Goal: Task Accomplishment & Management: Manage account settings

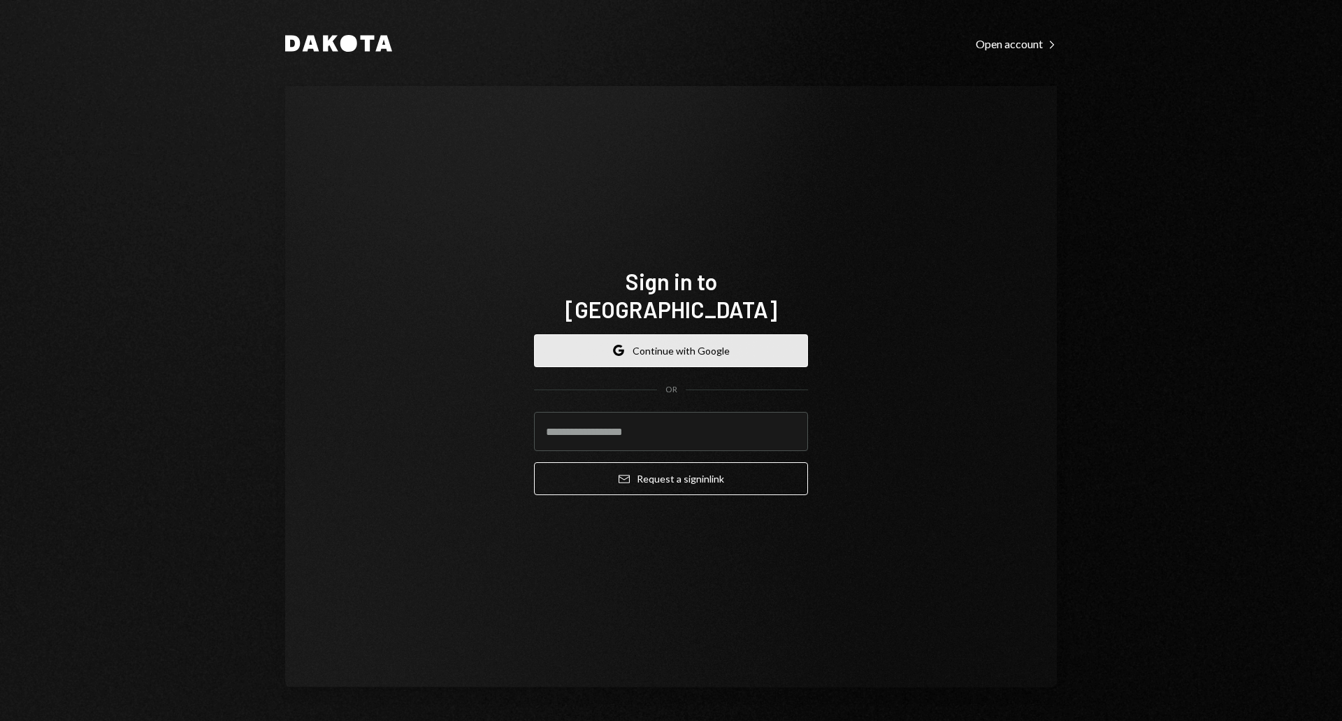
click at [711, 344] on button "Google Continue with Google" at bounding box center [671, 350] width 274 height 33
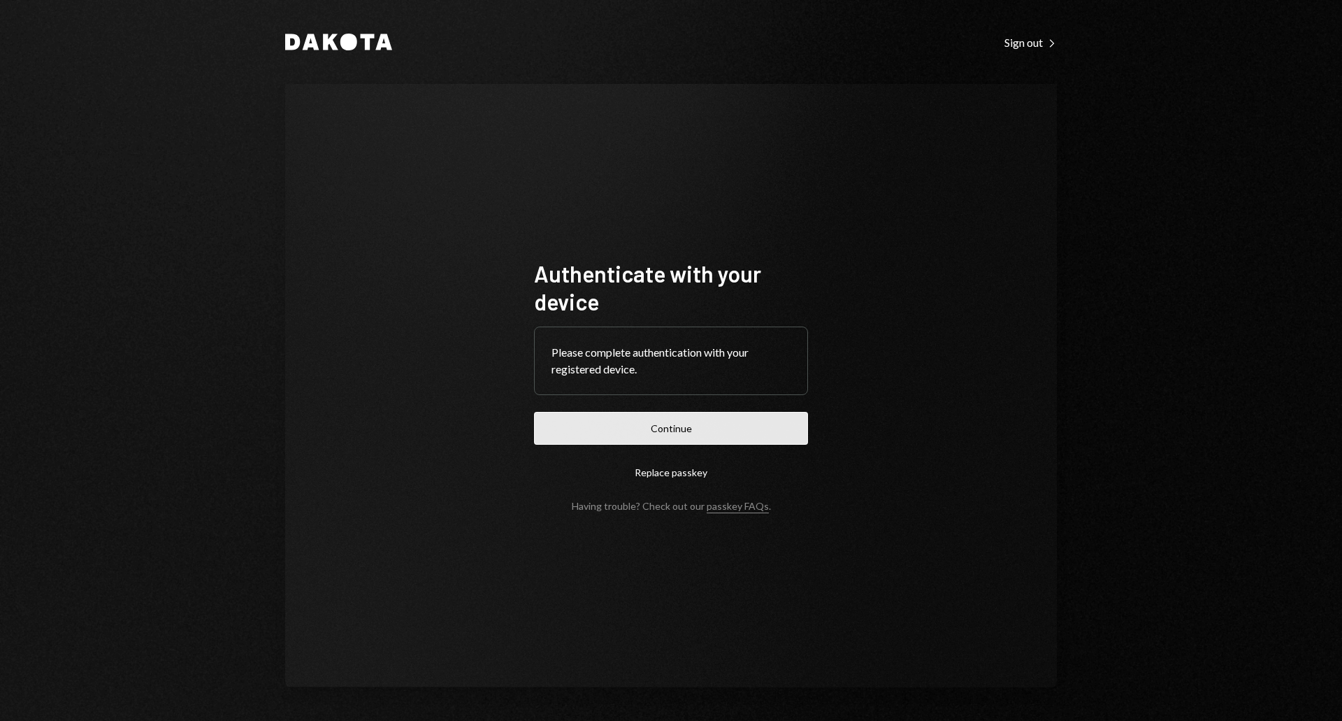
click at [650, 440] on button "Continue" at bounding box center [671, 428] width 274 height 33
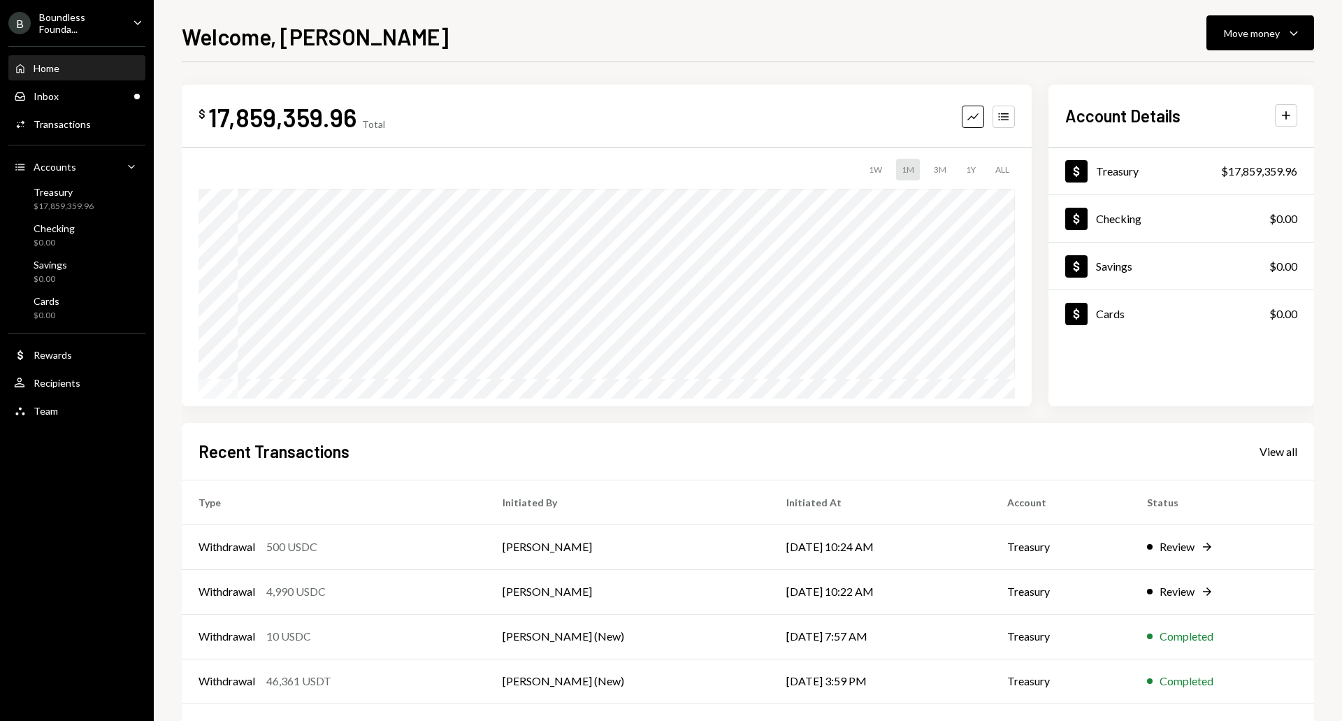
click at [78, 24] on div "Boundless Founda..." at bounding box center [80, 23] width 82 height 24
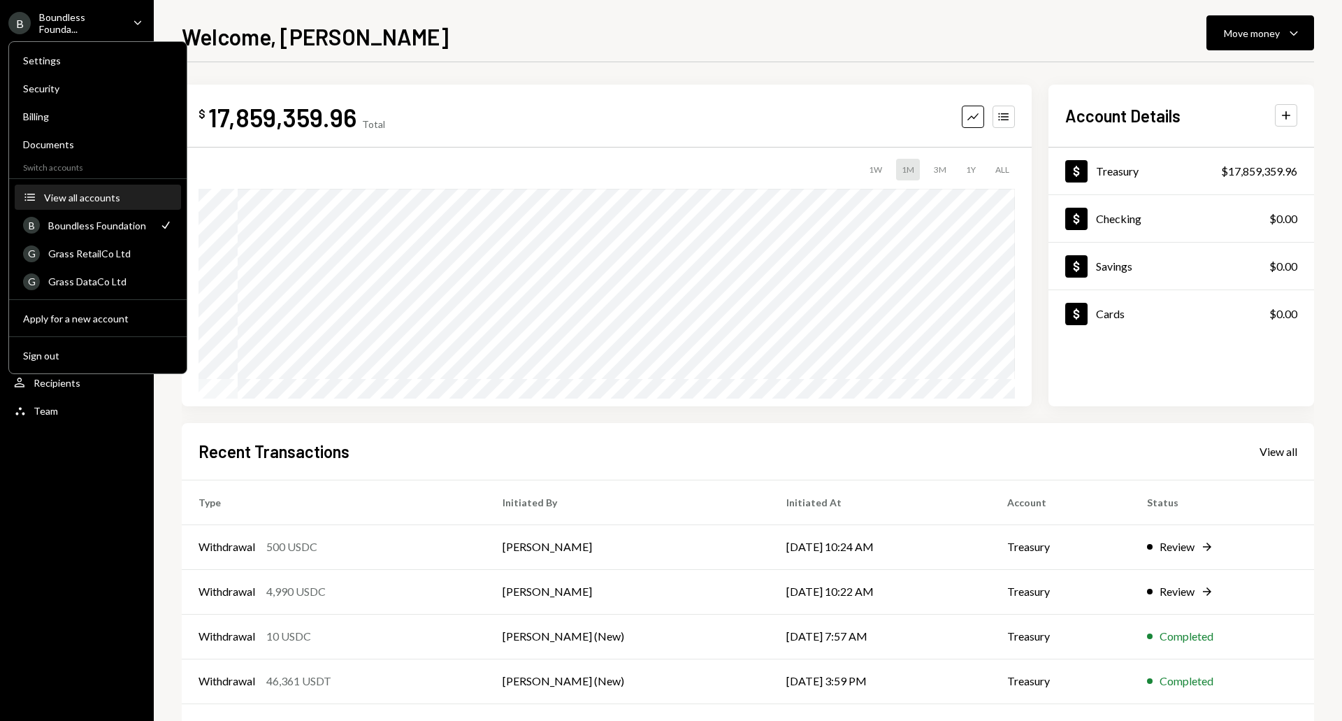
click at [114, 202] on div "View all accounts" at bounding box center [108, 197] width 129 height 12
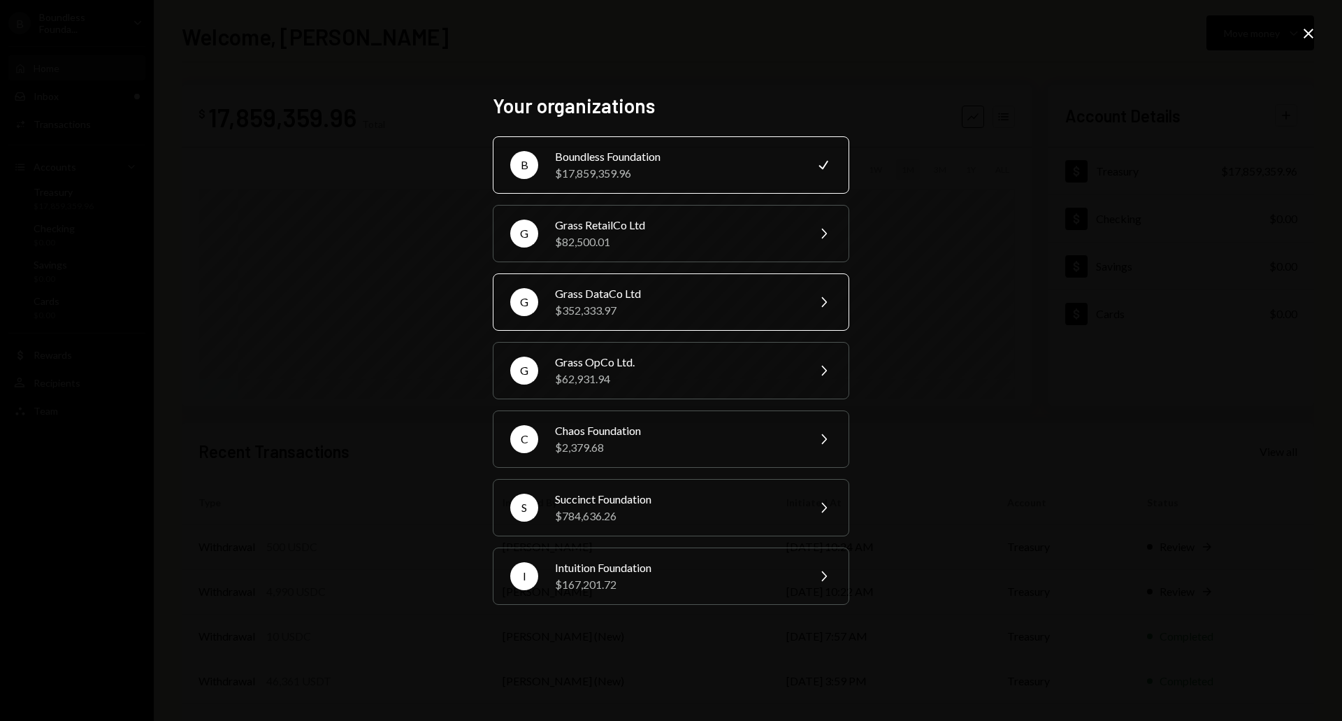
click at [597, 300] on div "Grass DataCo Ltd" at bounding box center [676, 293] width 243 height 17
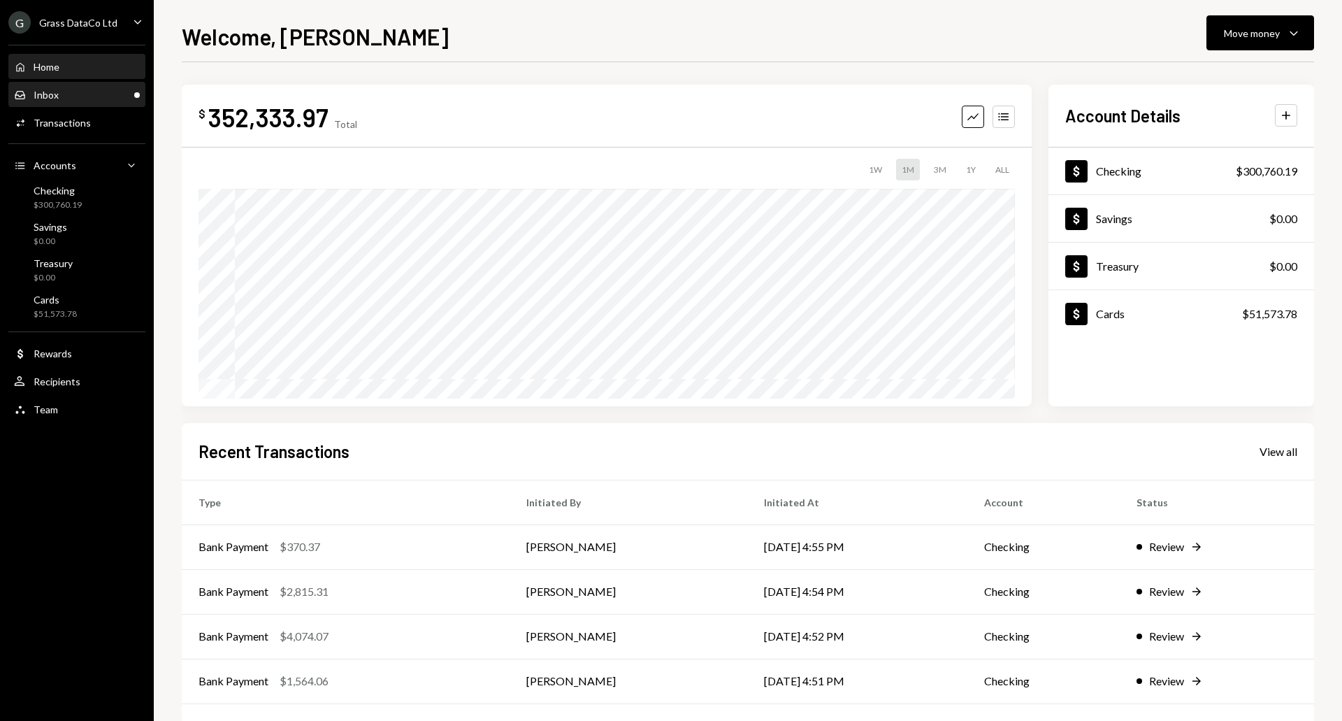
click at [73, 99] on div "Inbox Inbox" at bounding box center [77, 95] width 126 height 13
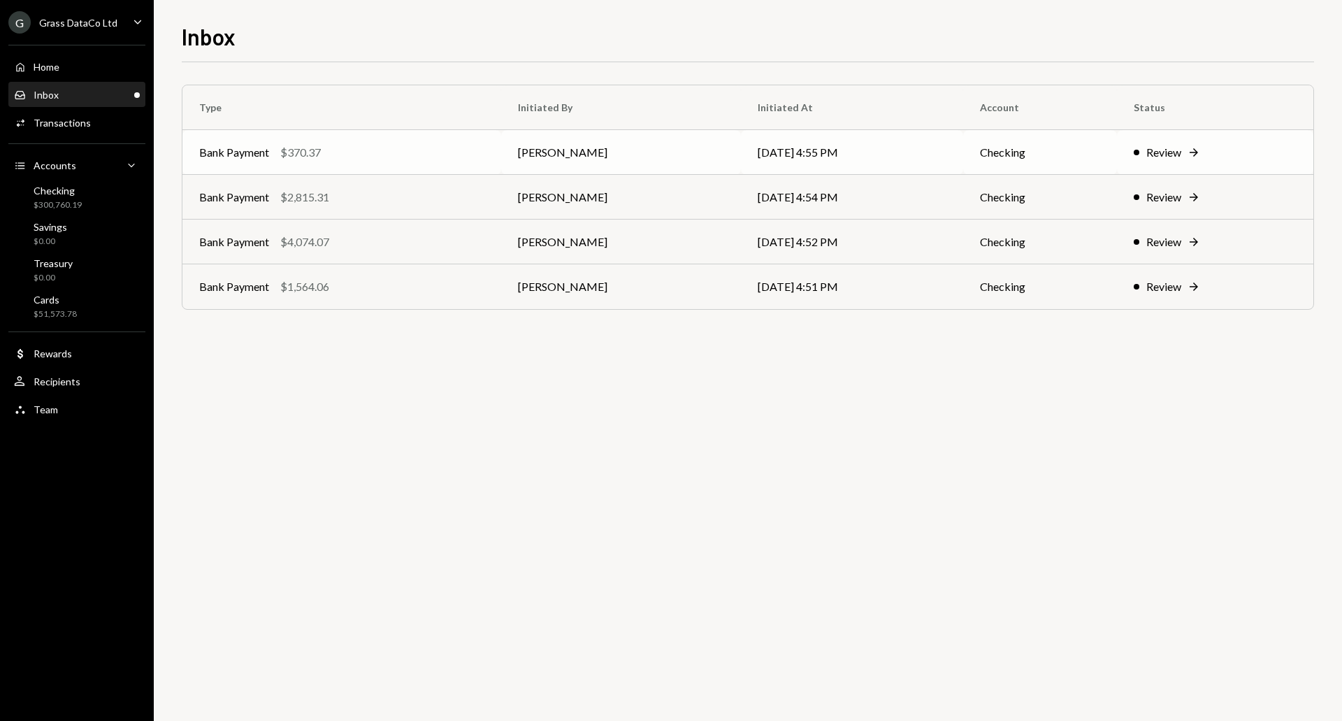
click at [364, 159] on div "Bank Payment $370.37" at bounding box center [341, 152] width 285 height 17
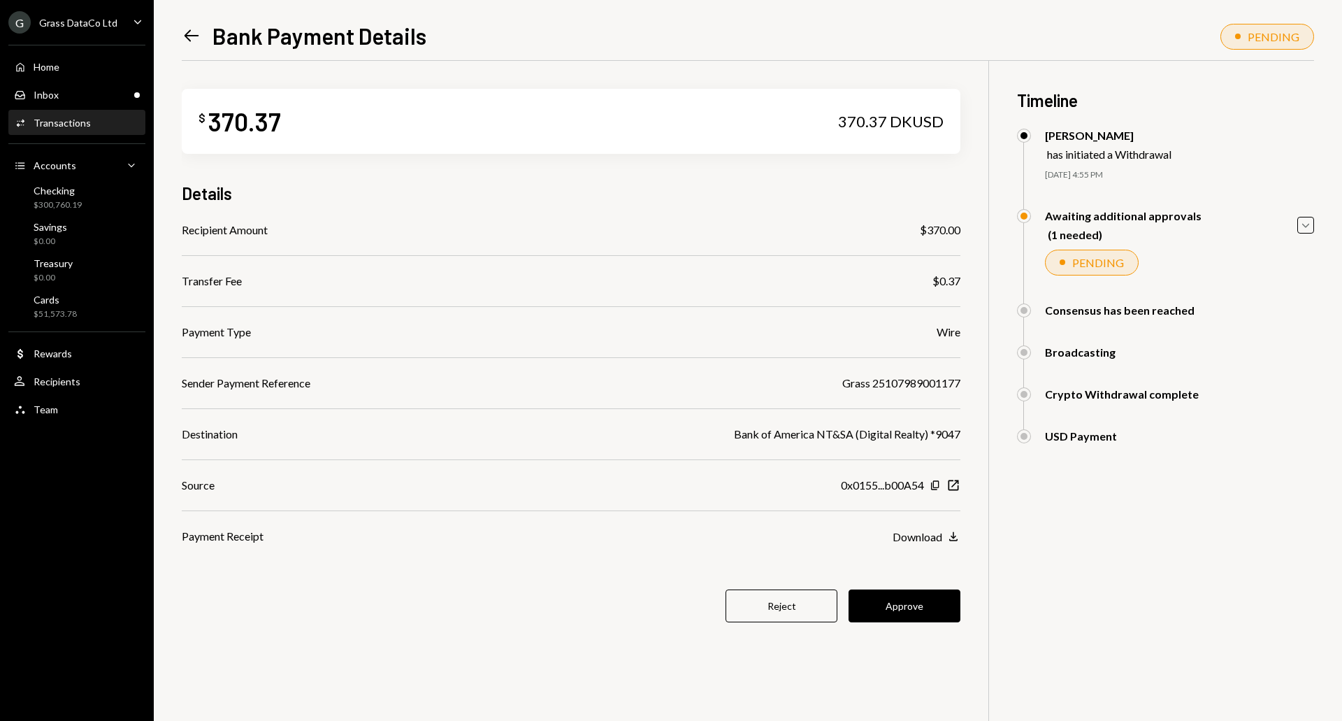
click at [194, 40] on icon "Left Arrow" at bounding box center [192, 36] width 20 height 20
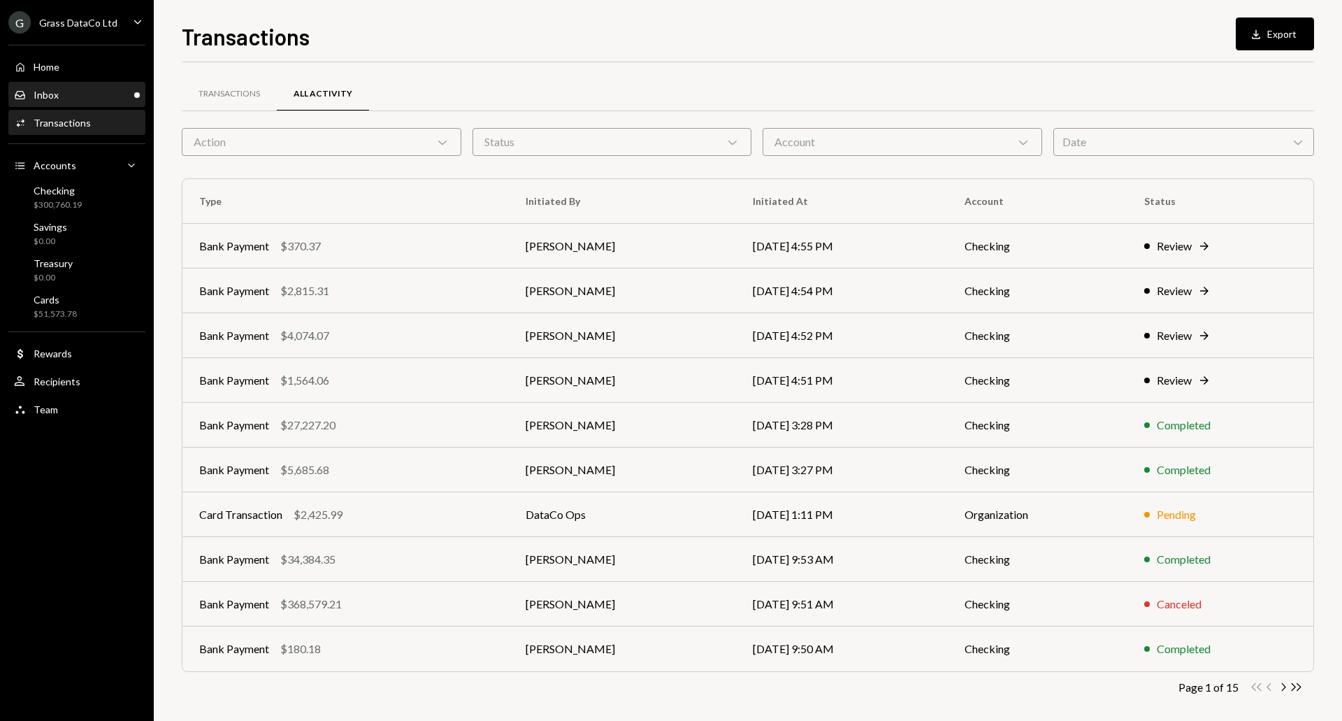
click at [83, 92] on div "Inbox Inbox" at bounding box center [77, 95] width 126 height 13
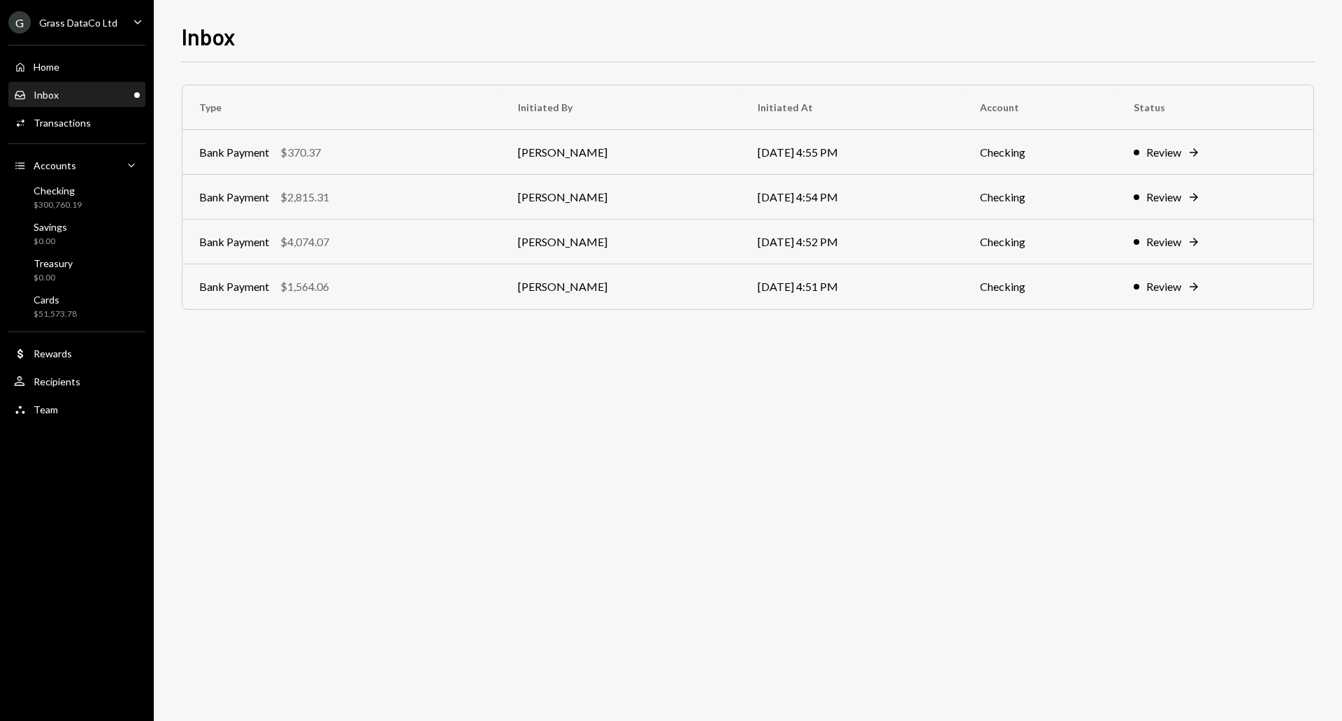
click at [392, 383] on div "Type Initiated By Initiated At Account Status Bank Payment $370.37 Kevin Foster…" at bounding box center [748, 391] width 1132 height 658
click at [351, 150] on div "Bank Payment $370.37" at bounding box center [341, 152] width 285 height 17
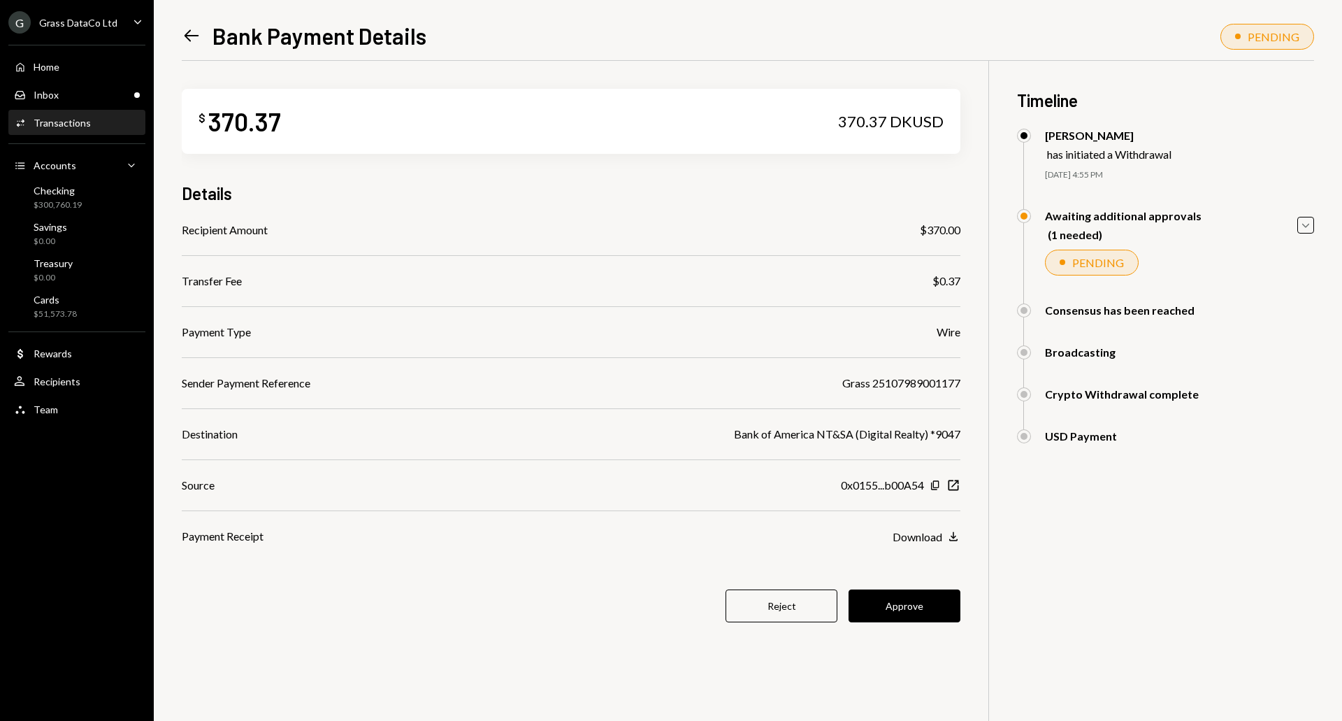
click at [928, 381] on div "Grass 25107989001177" at bounding box center [901, 383] width 118 height 17
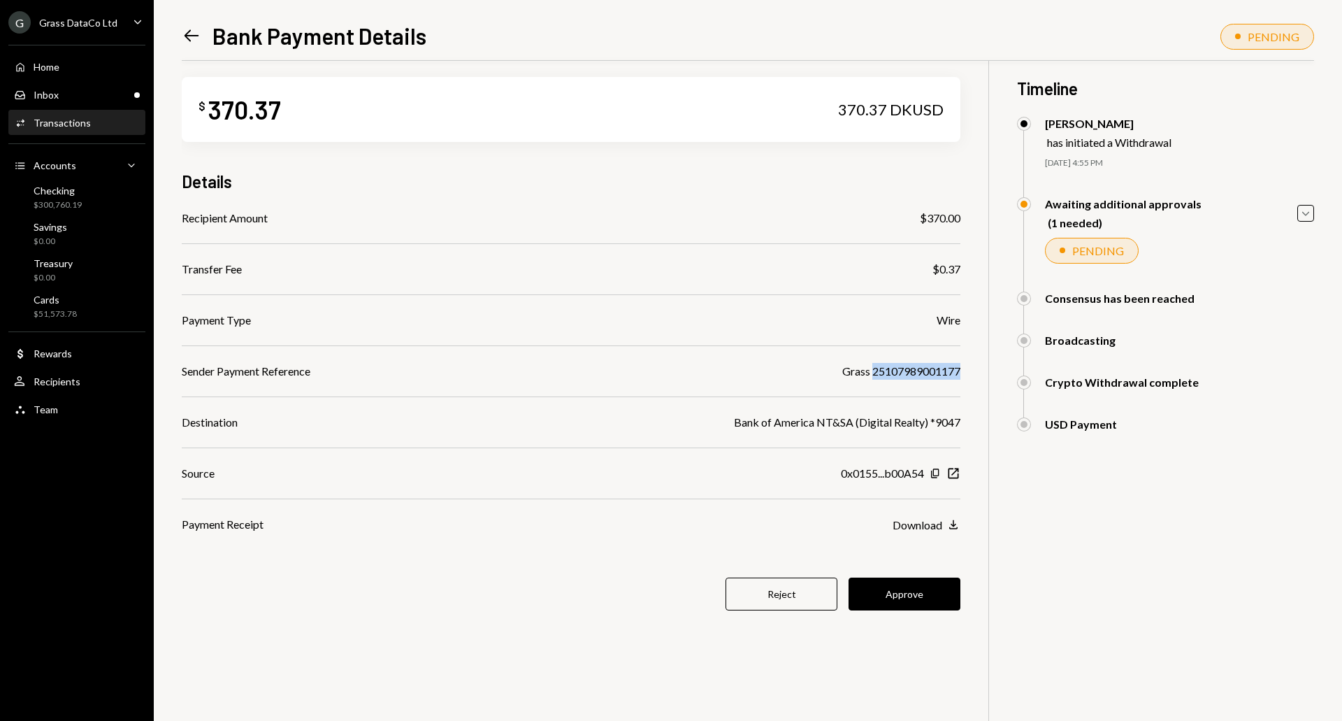
scroll to position [8, 0]
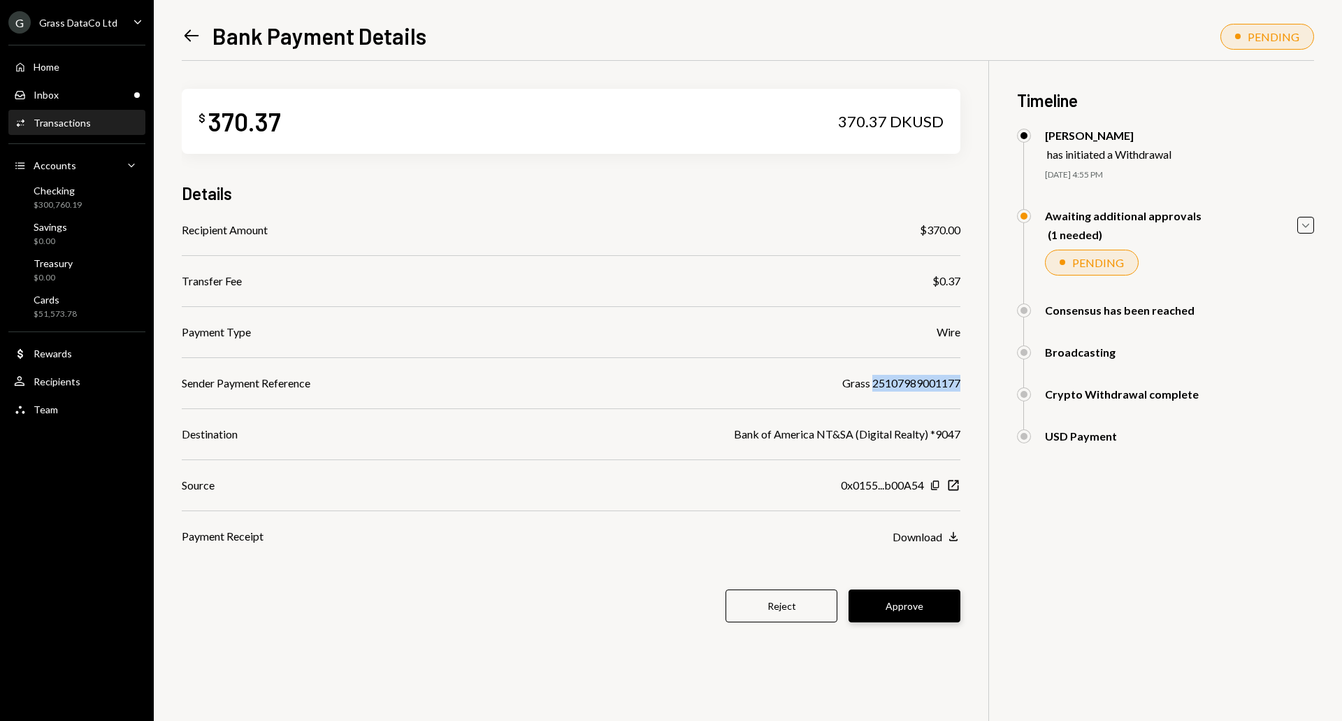
click at [905, 602] on button "Approve" at bounding box center [904, 605] width 112 height 33
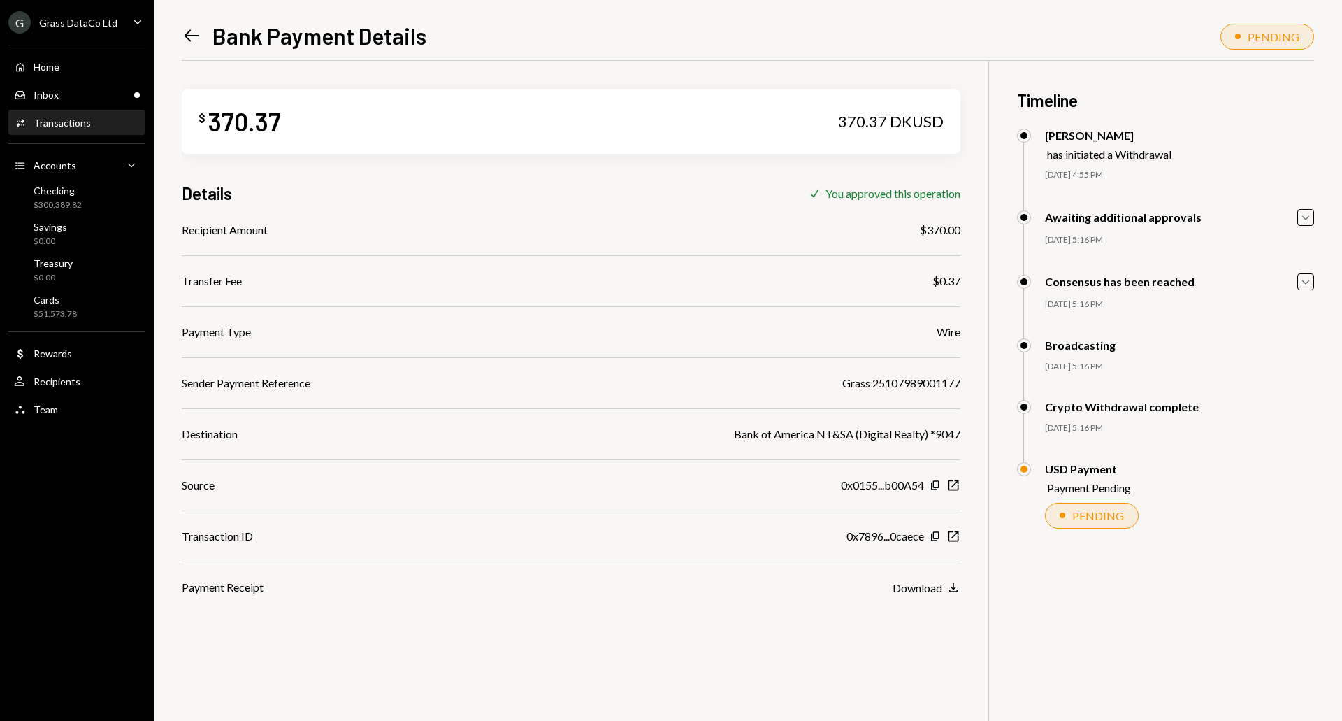
click at [196, 35] on icon "Left Arrow" at bounding box center [192, 36] width 20 height 20
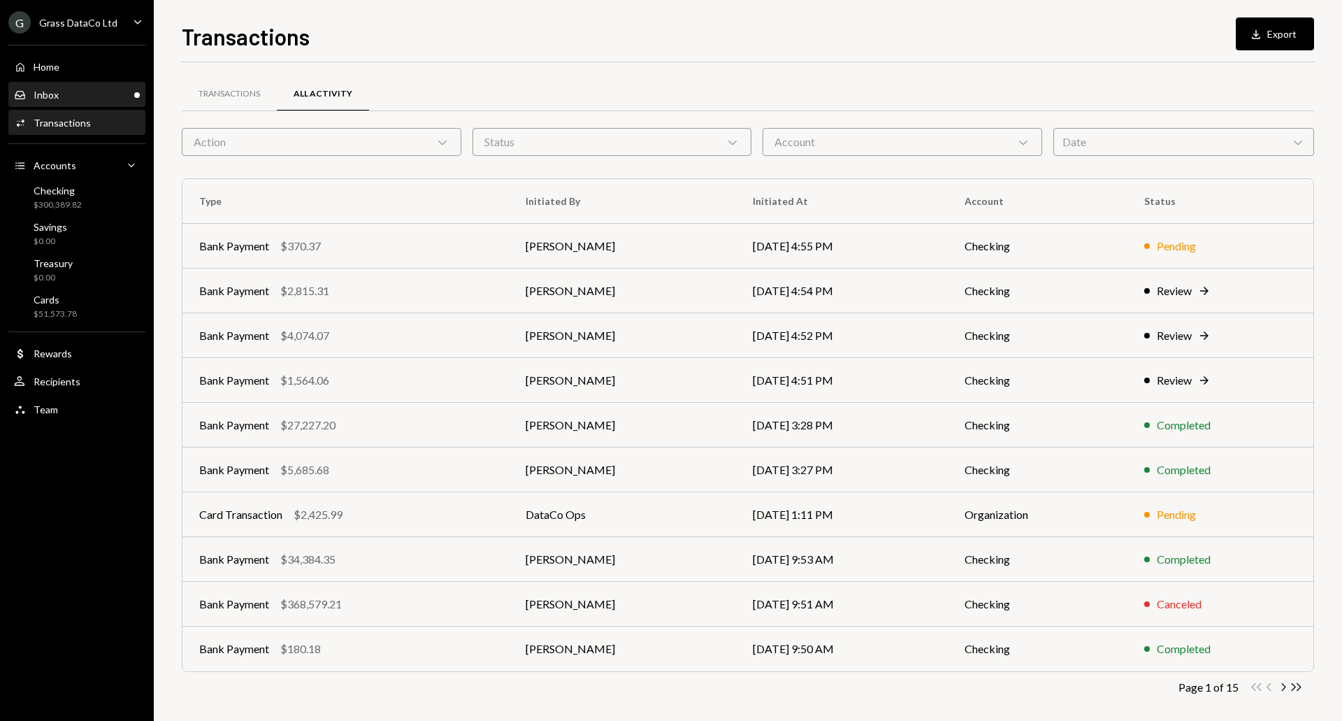
click at [104, 103] on div "Inbox Inbox" at bounding box center [77, 95] width 126 height 24
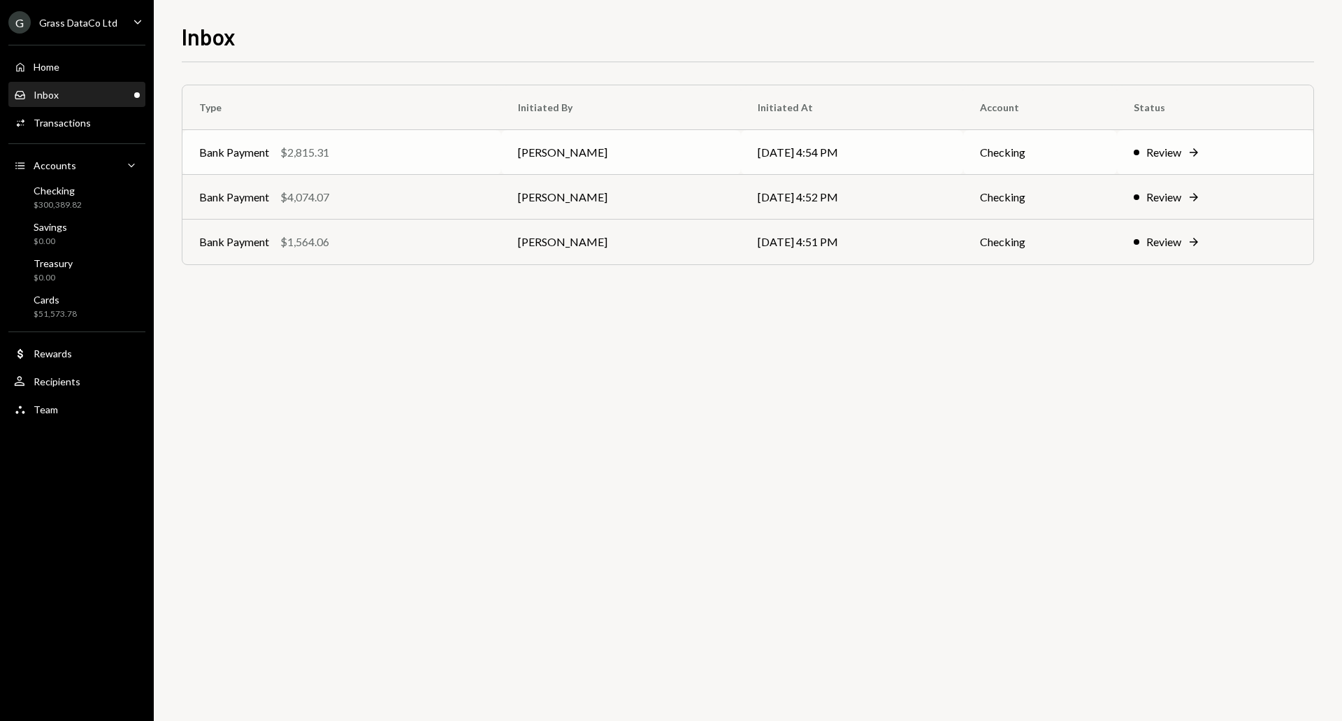
click at [405, 154] on div "Bank Payment $2,815.31" at bounding box center [341, 152] width 285 height 17
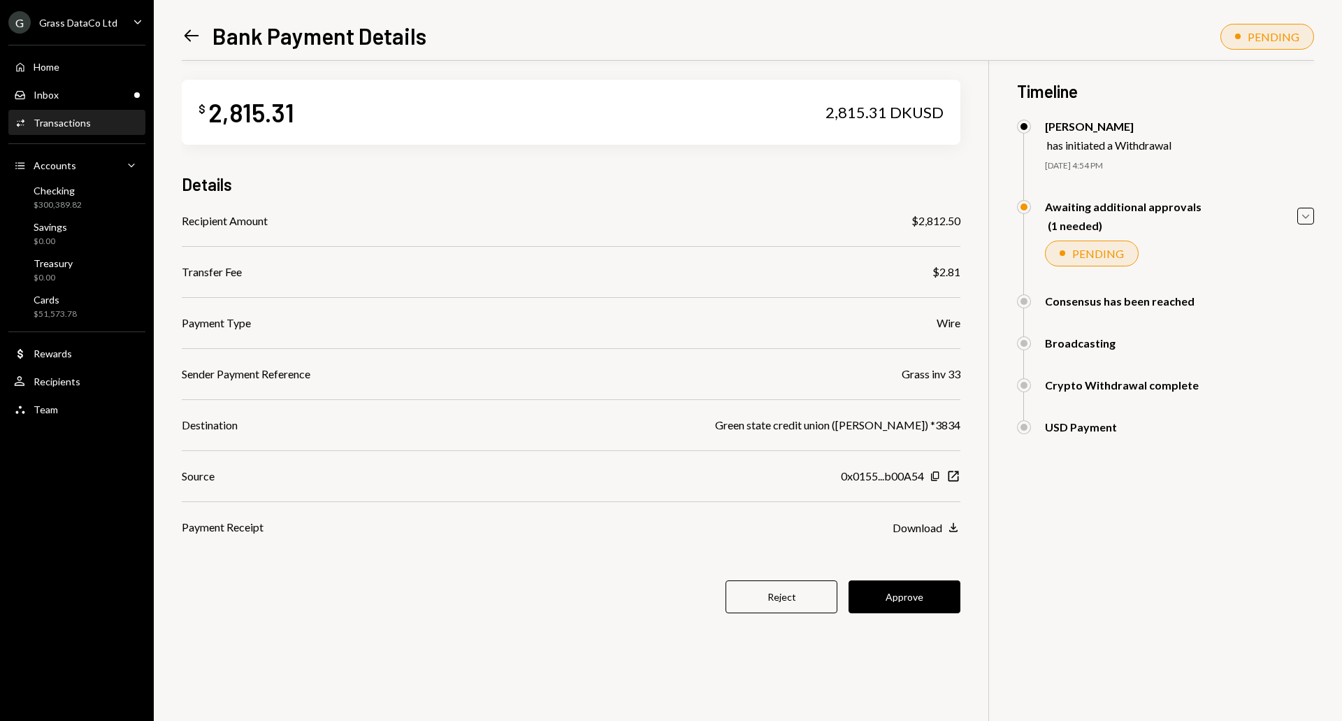
scroll to position [10, 0]
click at [906, 583] on button "Approve" at bounding box center [904, 595] width 112 height 33
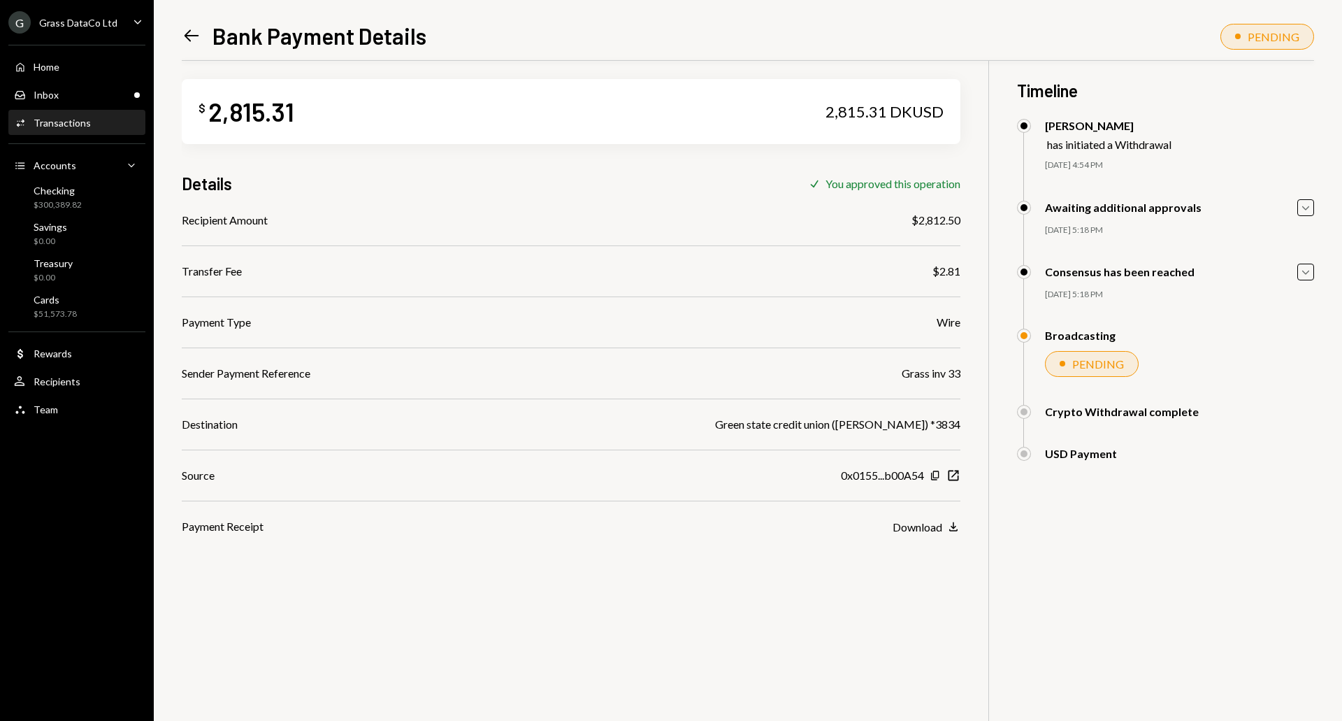
click at [187, 31] on icon "Left Arrow" at bounding box center [192, 36] width 20 height 20
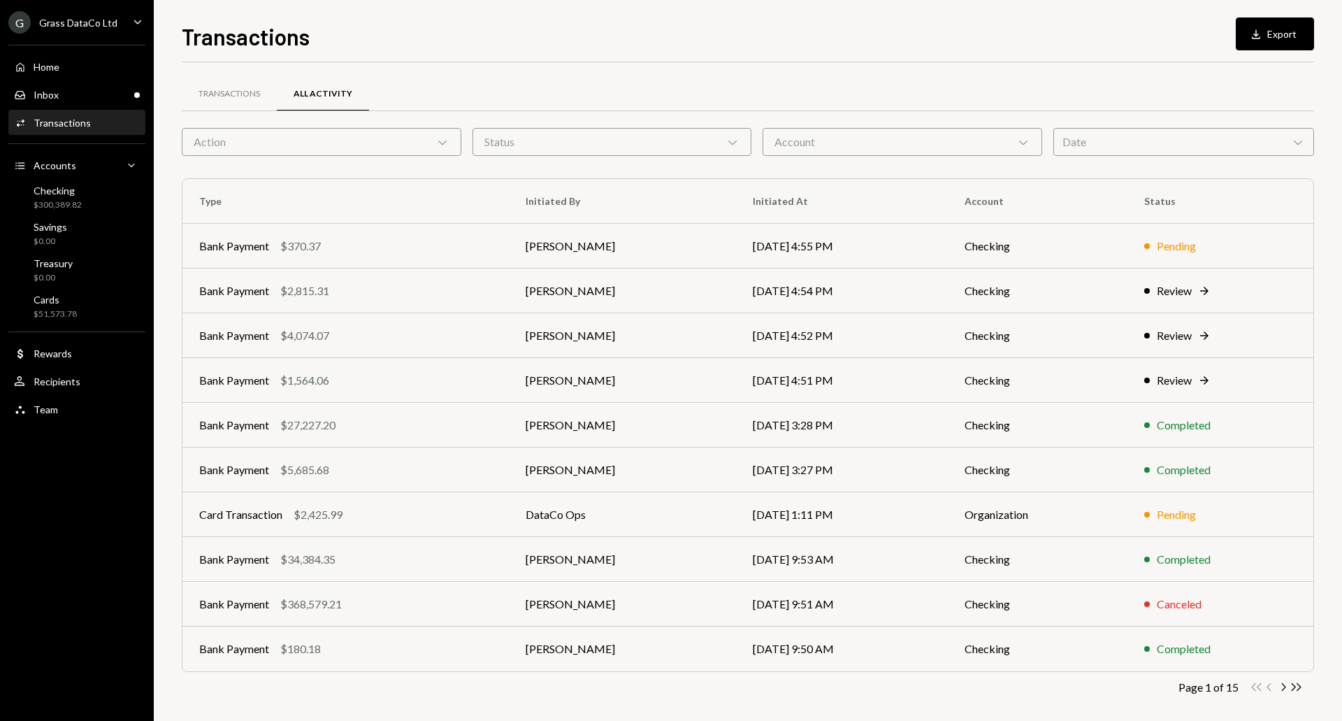
click at [610, 23] on div "Transactions Download Export" at bounding box center [748, 35] width 1132 height 31
click at [105, 103] on div "Inbox Inbox" at bounding box center [77, 95] width 126 height 24
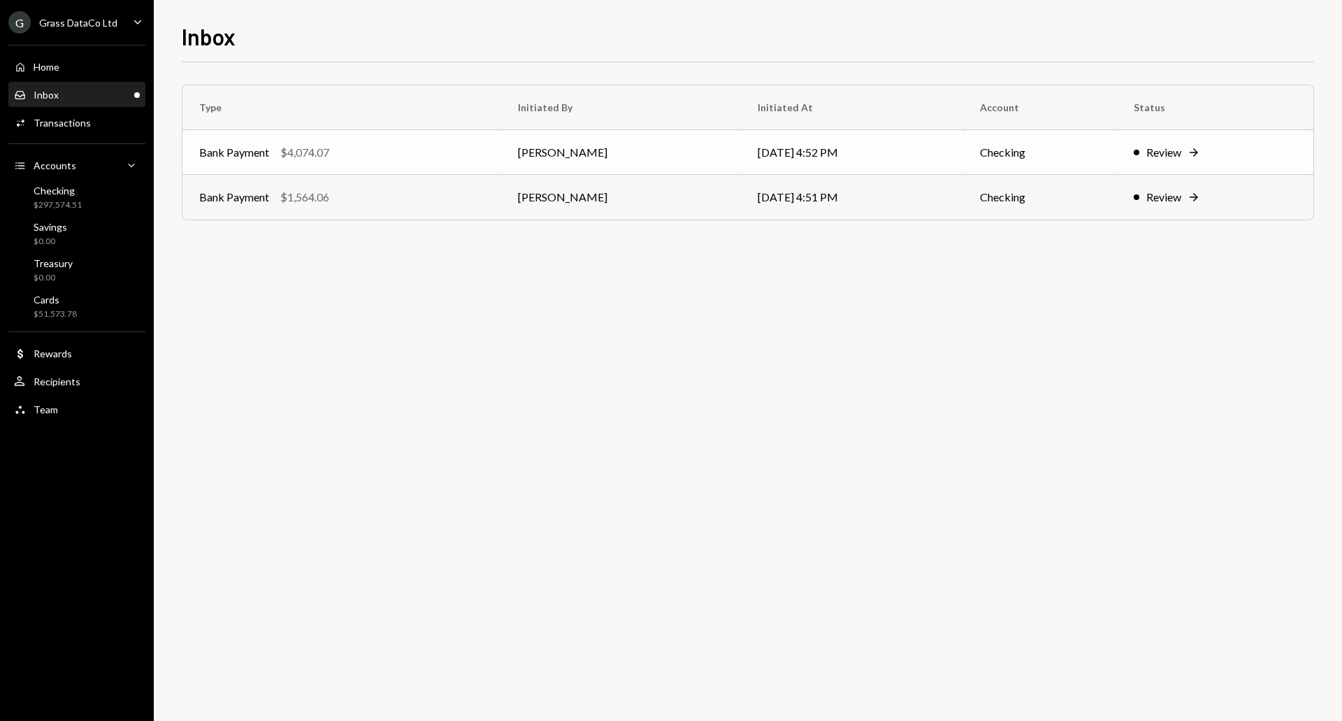
click at [425, 157] on div "Bank Payment $4,074.07" at bounding box center [341, 152] width 285 height 17
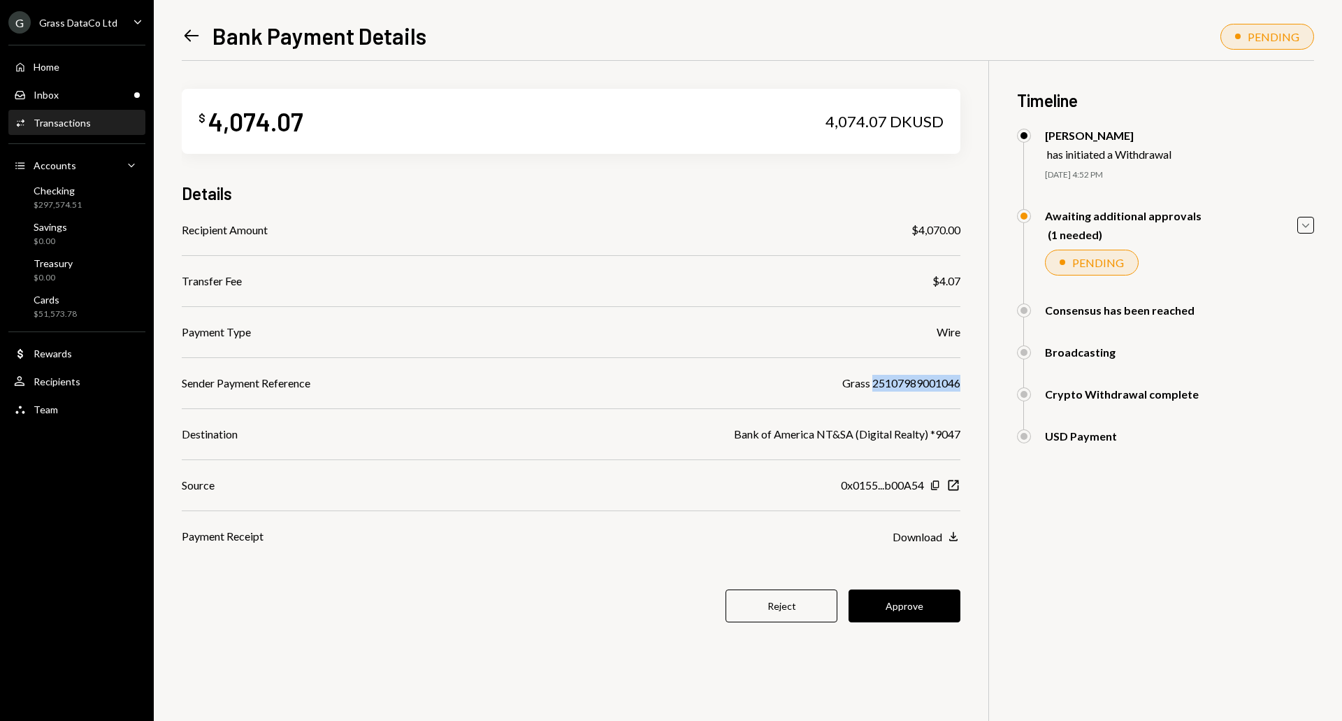
drag, startPoint x: 962, startPoint y: 381, endPoint x: 869, endPoint y: 387, distance: 93.2
click at [869, 387] on div "$ 4,074.07 4,074.07 DKUSD Details Recipient Amount $4,070.00 Transfer Fee $4.07…" at bounding box center [748, 421] width 1132 height 721
copy div "25107989001046"
click at [905, 609] on button "Approve" at bounding box center [904, 605] width 112 height 33
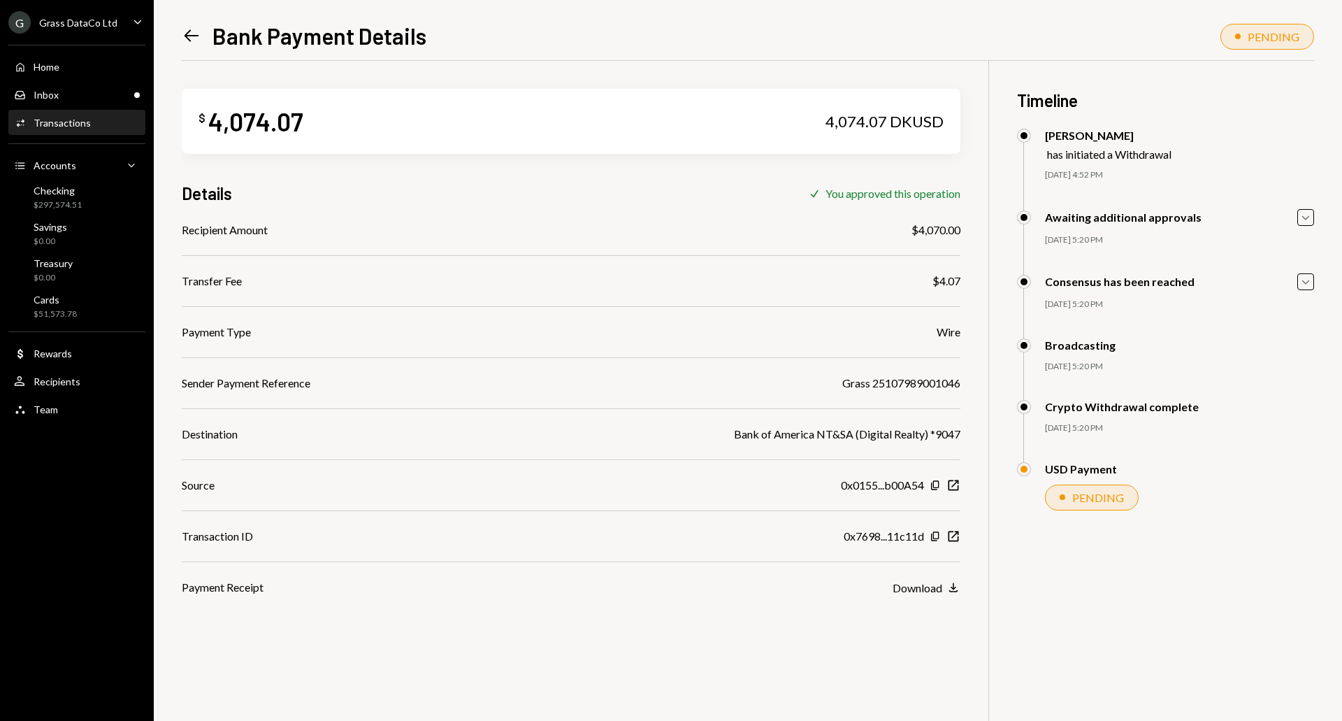
click at [922, 386] on div "Grass 25107989001046" at bounding box center [901, 383] width 118 height 17
copy div "25107989001046"
click at [189, 27] on icon "Left Arrow" at bounding box center [192, 36] width 20 height 20
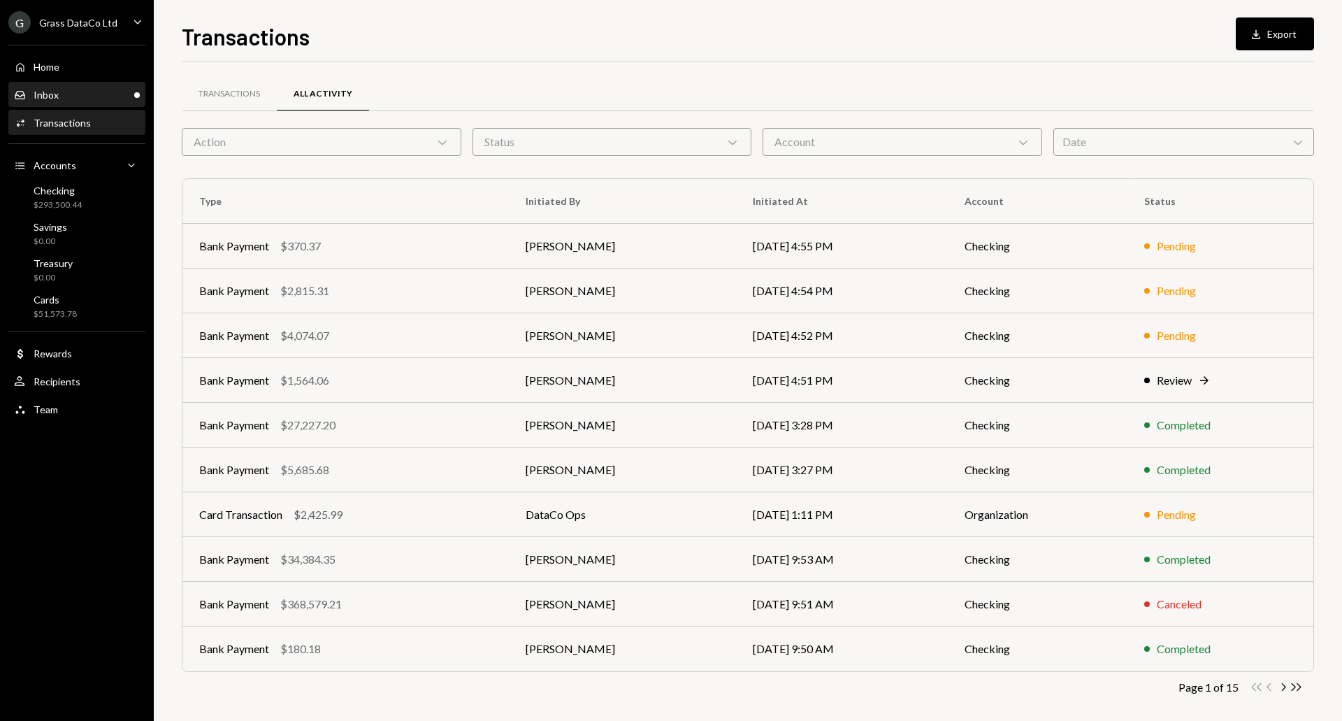
click at [80, 94] on div "Inbox Inbox" at bounding box center [77, 95] width 126 height 13
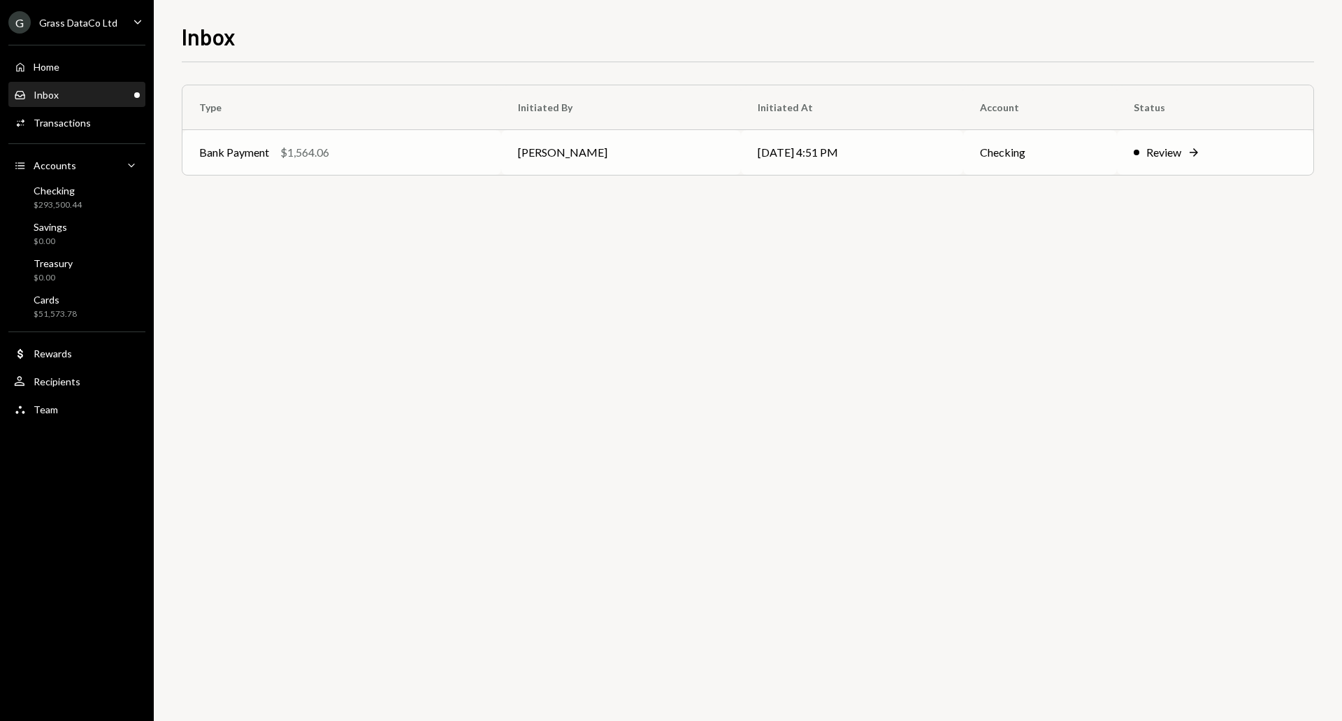
click at [386, 147] on div "Bank Payment $1,564.06" at bounding box center [341, 152] width 285 height 17
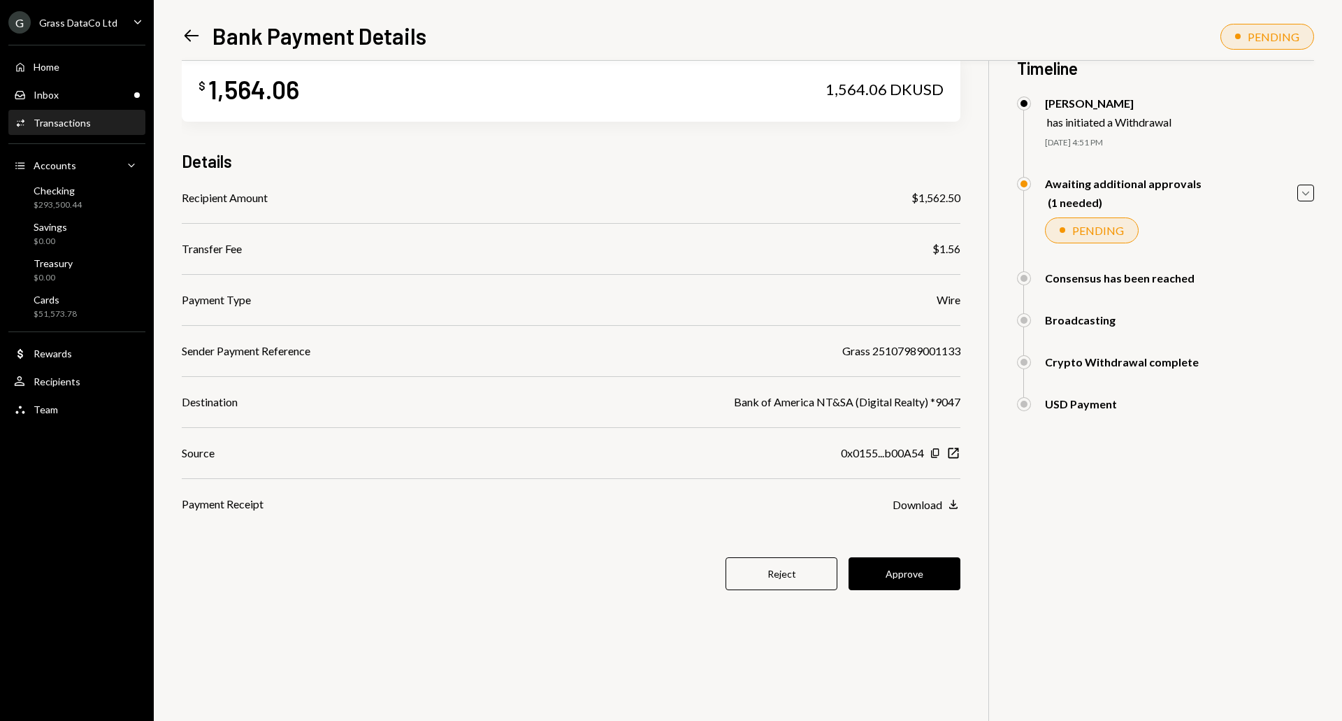
scroll to position [35, 0]
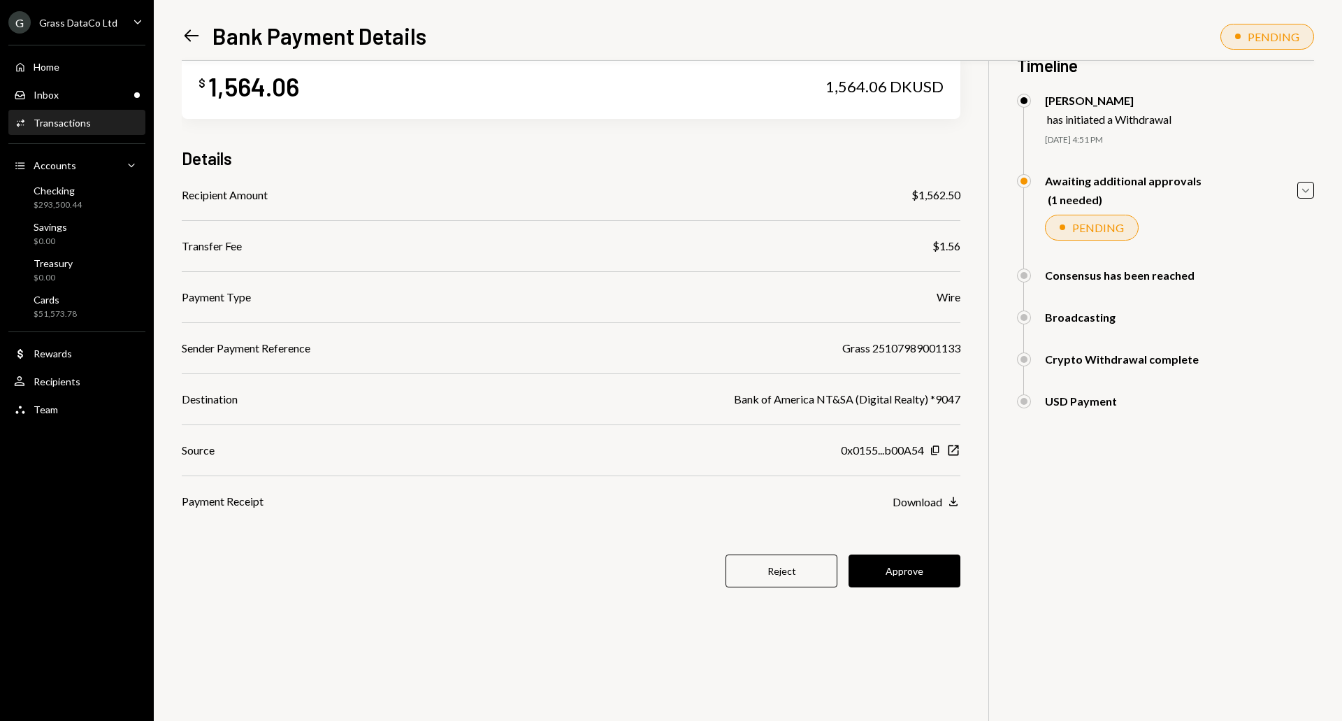
click at [936, 347] on div "Grass 25107989001133" at bounding box center [901, 348] width 118 height 17
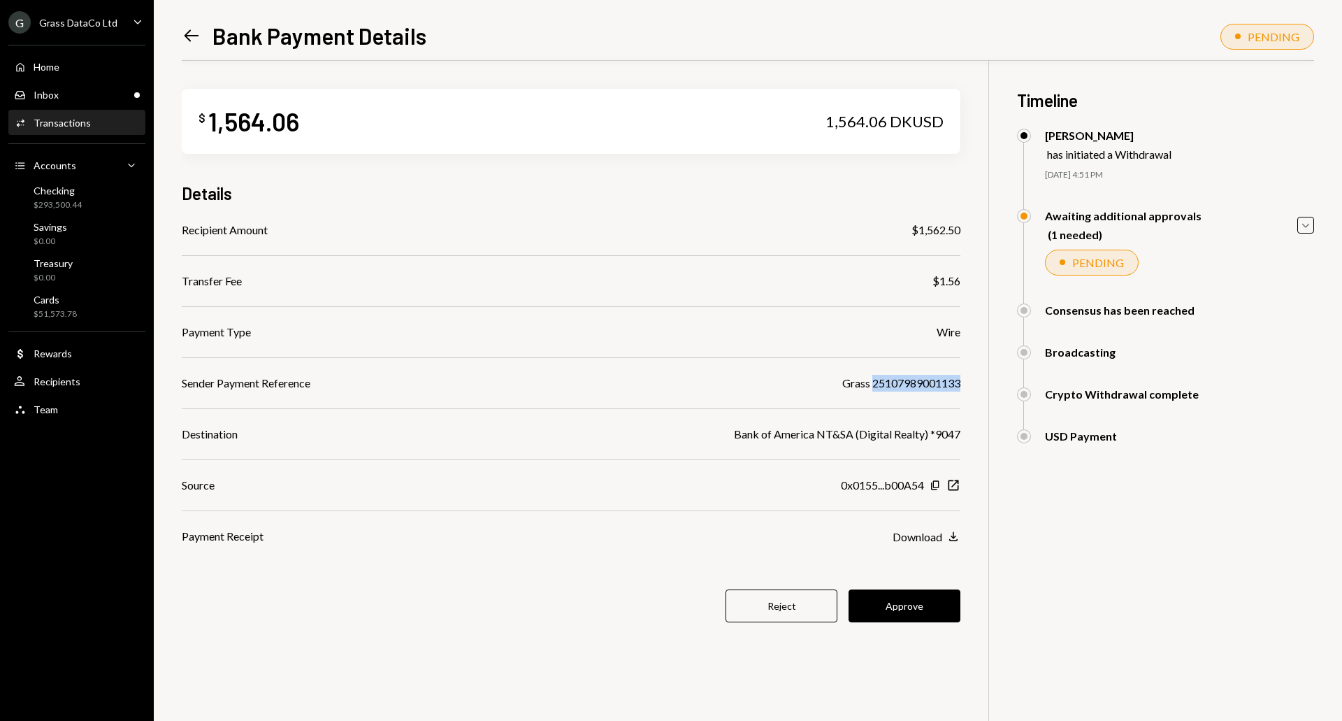
scroll to position [35, 0]
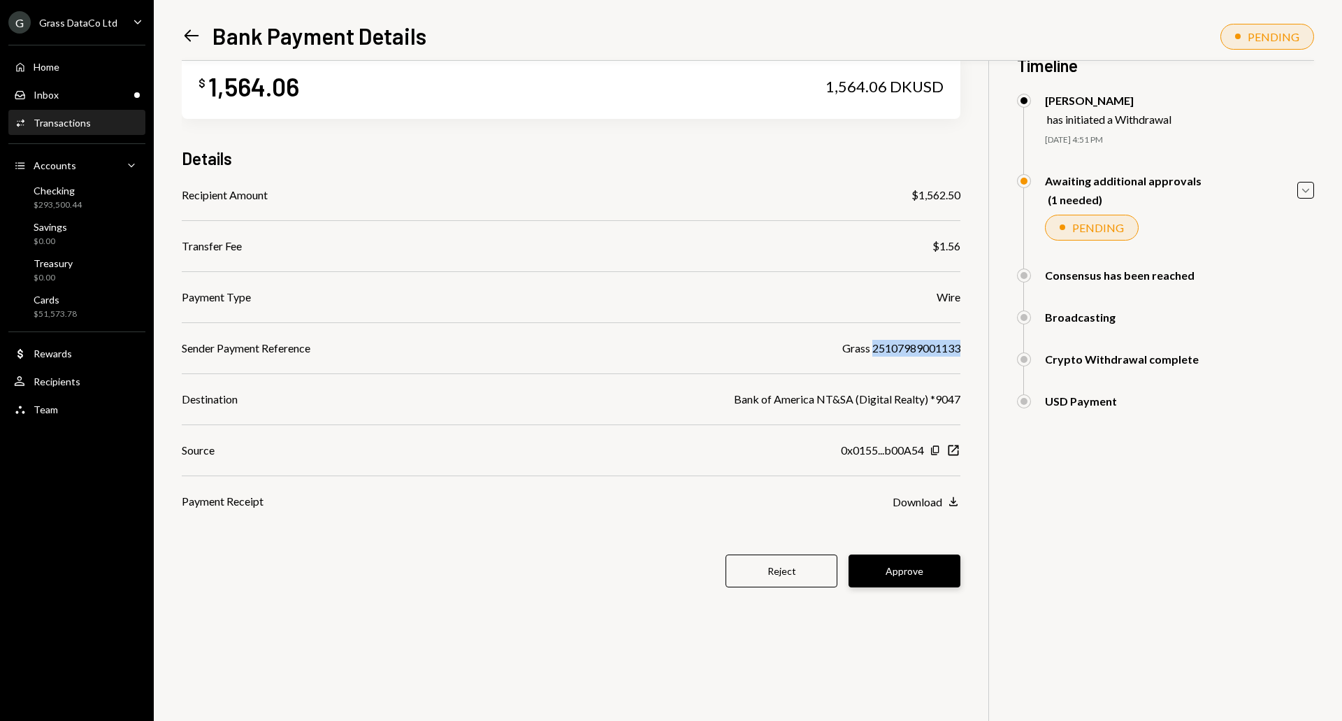
click at [892, 563] on button "Approve" at bounding box center [904, 570] width 112 height 33
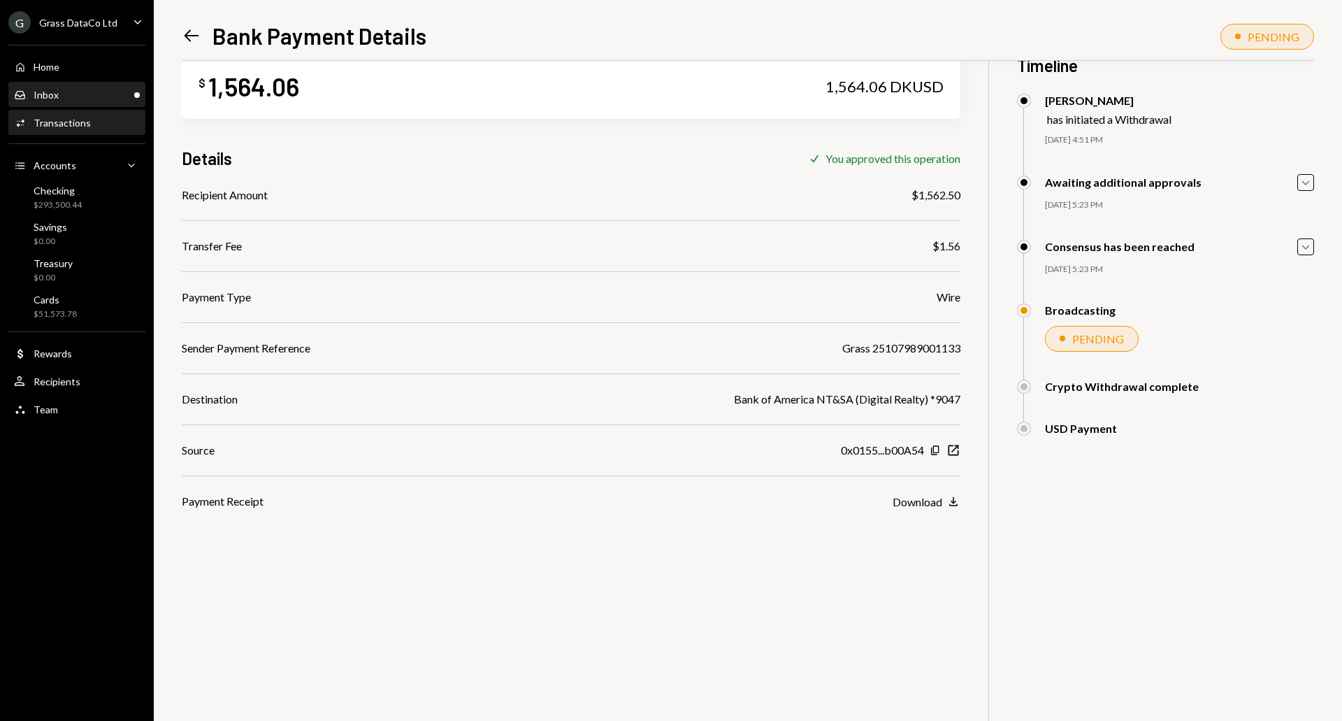
click at [49, 87] on div "Inbox Inbox" at bounding box center [77, 95] width 126 height 24
